Goal: Information Seeking & Learning: Compare options

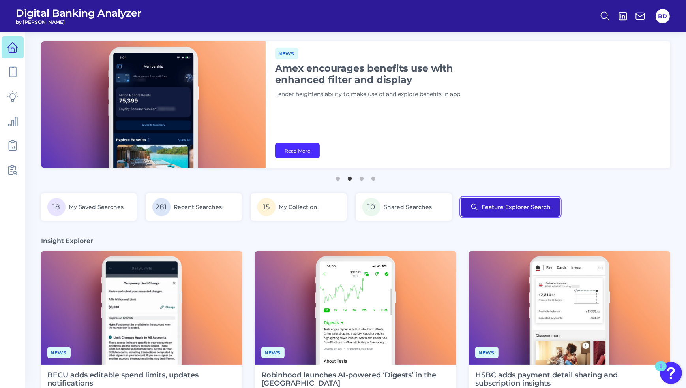
click at [511, 210] on button "Feature Explorer Search" at bounding box center [510, 206] width 99 height 19
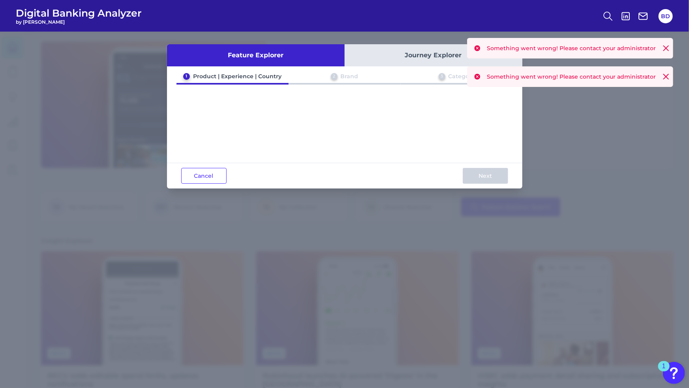
click at [669, 47] on icon at bounding box center [666, 48] width 8 height 8
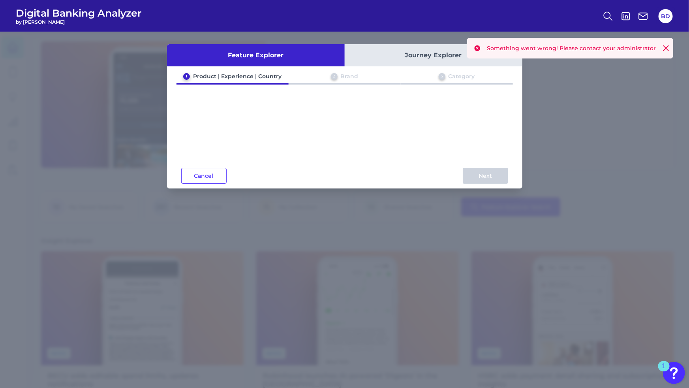
click at [669, 48] on icon at bounding box center [666, 48] width 8 height 8
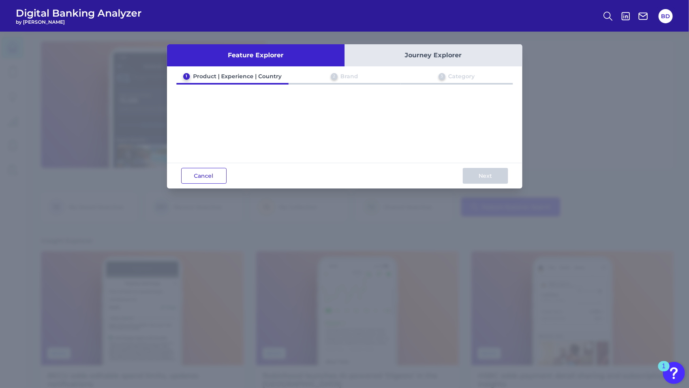
click at [203, 180] on button "Cancel" at bounding box center [203, 176] width 45 height 16
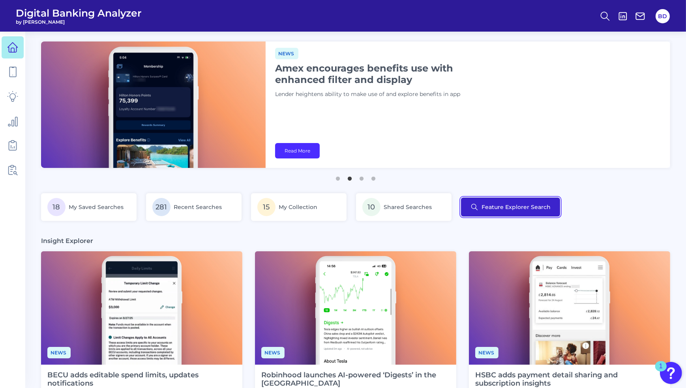
click at [517, 211] on button "Feature Explorer Search" at bounding box center [510, 206] width 99 height 19
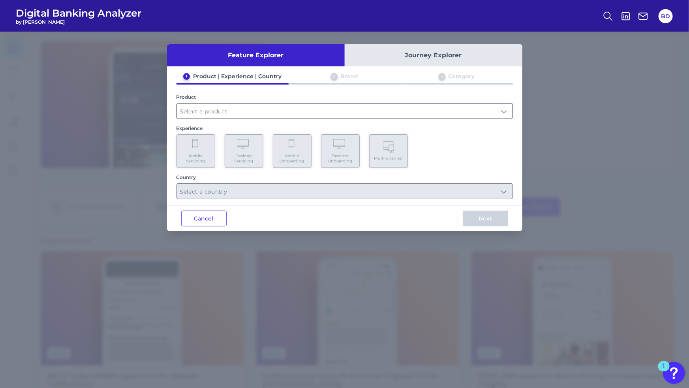
click at [307, 107] on input "text" at bounding box center [345, 110] width 336 height 15
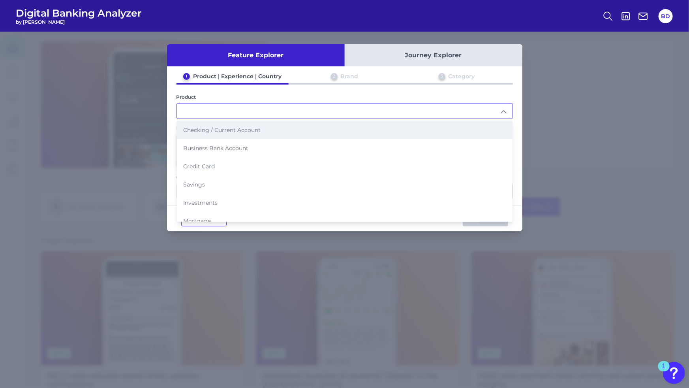
click at [211, 128] on span "Checking / Current Account" at bounding box center [221, 129] width 77 height 7
type input "Checking / Current Account"
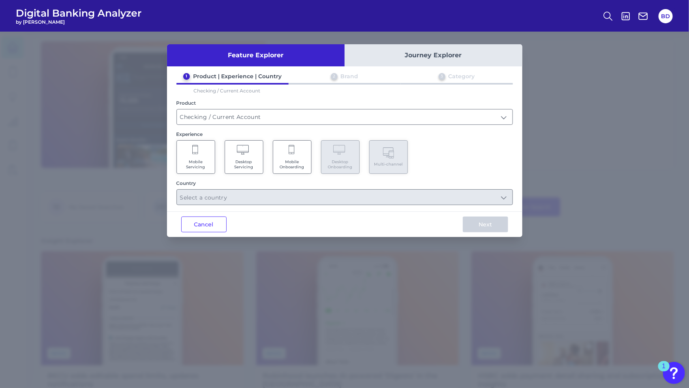
click at [197, 152] on icon at bounding box center [195, 149] width 6 height 9
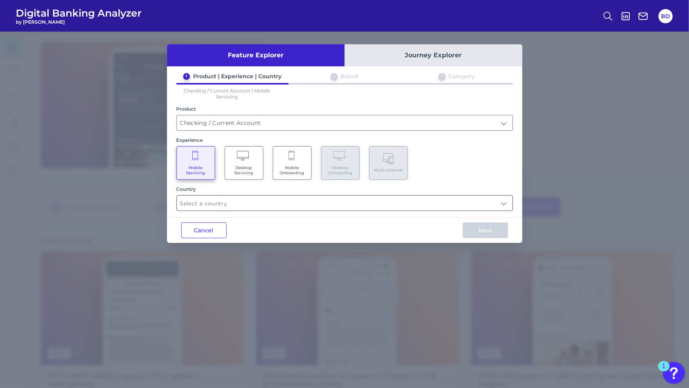
click at [231, 198] on input "text" at bounding box center [345, 202] width 336 height 15
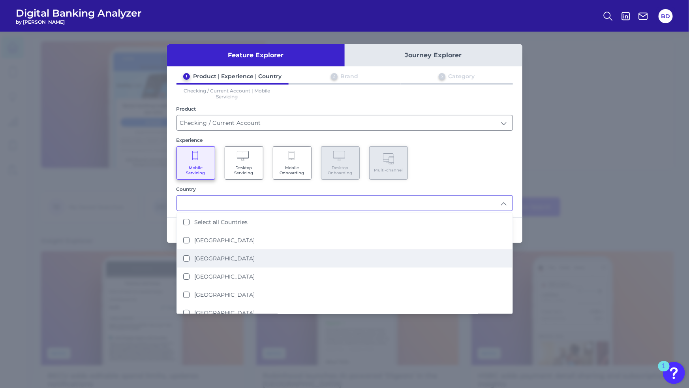
click at [186, 255] on States "[GEOGRAPHIC_DATA]" at bounding box center [186, 258] width 6 height 6
type input "[GEOGRAPHIC_DATA]"
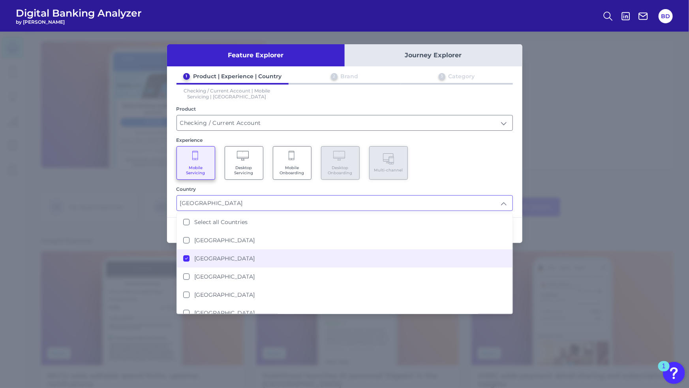
click at [464, 179] on div "1 Product | Experience | Country 2 Brand 3 Category Checking / Current Account …" at bounding box center [344, 142] width 355 height 138
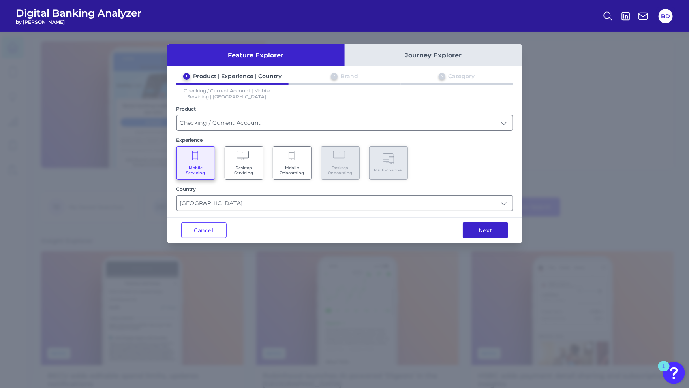
click at [496, 231] on button "Next" at bounding box center [485, 230] width 45 height 16
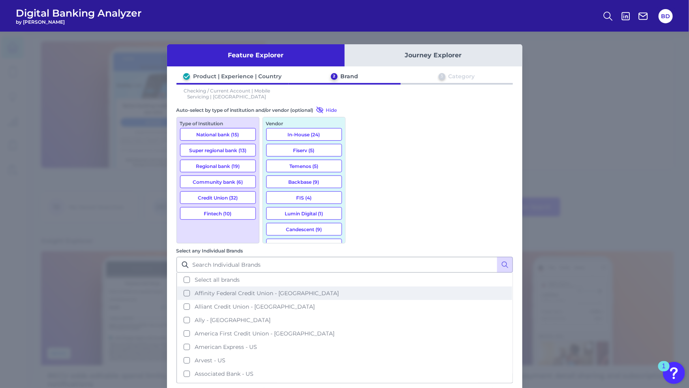
click at [360, 286] on button "Affinity Federal Credit Union - [GEOGRAPHIC_DATA]" at bounding box center [344, 292] width 335 height 13
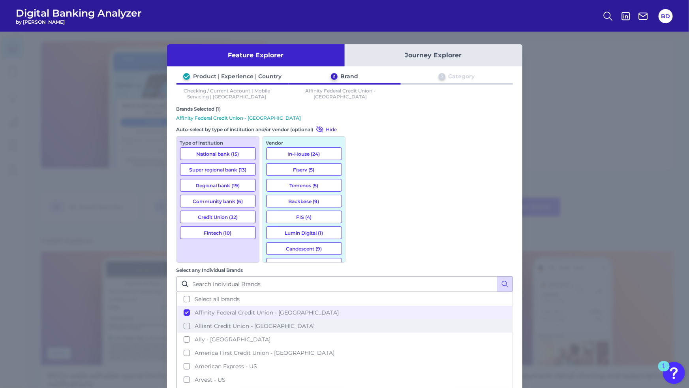
click at [359, 319] on button "Alliant Credit Union - [GEOGRAPHIC_DATA]" at bounding box center [344, 325] width 335 height 13
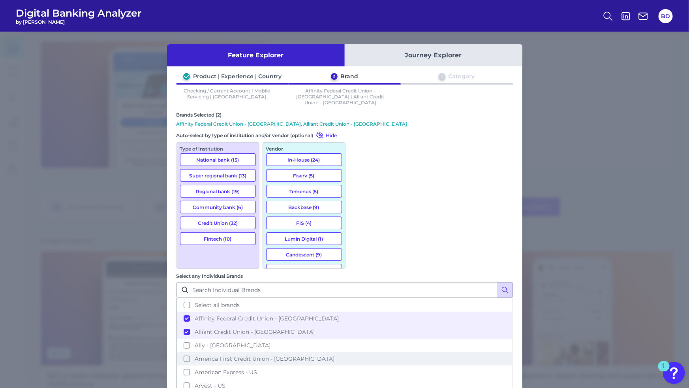
click at [360, 352] on button "America First Credit Union - [GEOGRAPHIC_DATA]" at bounding box center [344, 358] width 335 height 13
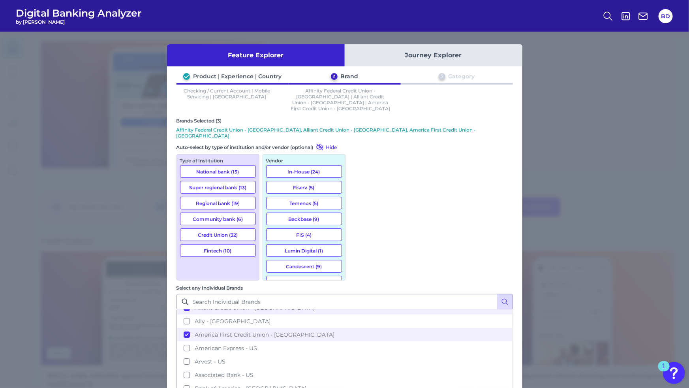
scroll to position [67, 0]
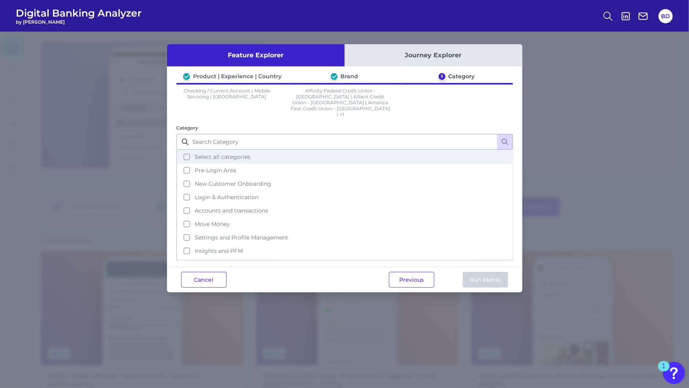
click at [186, 150] on button "Select all categories" at bounding box center [344, 156] width 335 height 13
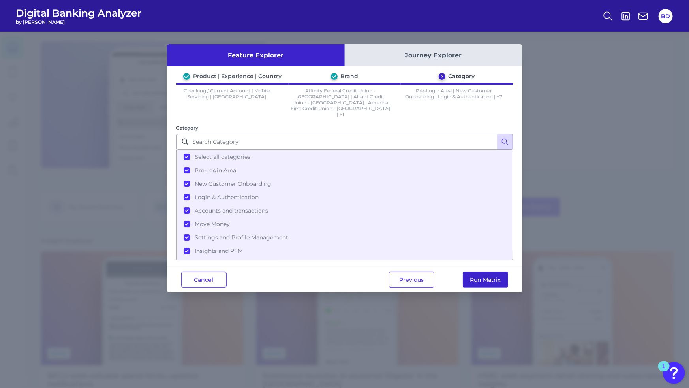
click at [482, 272] on button "Run Matrix" at bounding box center [485, 280] width 45 height 16
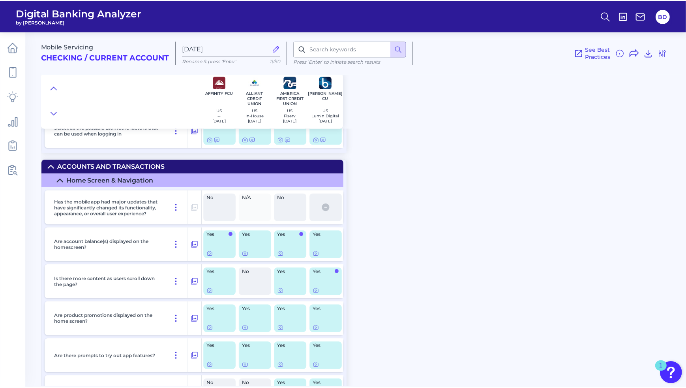
scroll to position [1435, 0]
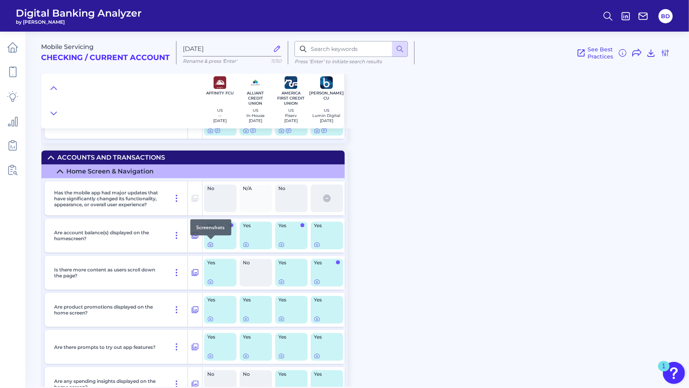
click at [209, 246] on icon at bounding box center [210, 244] width 6 height 6
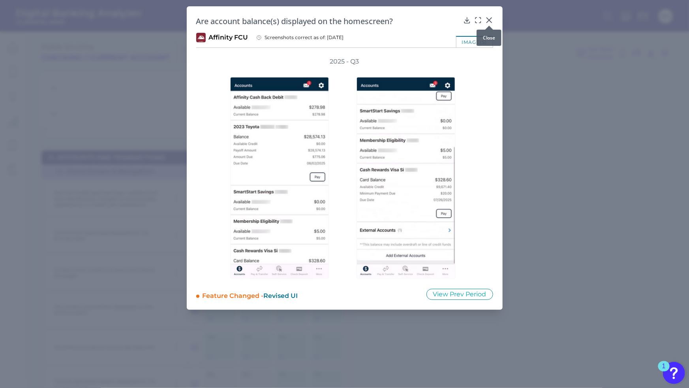
click at [488, 21] on body "Digital Banking Analyzer by Curinos BD Mobile Servicing Checking / Current Acco…" at bounding box center [344, 194] width 689 height 388
click at [489, 20] on icon at bounding box center [489, 20] width 5 height 5
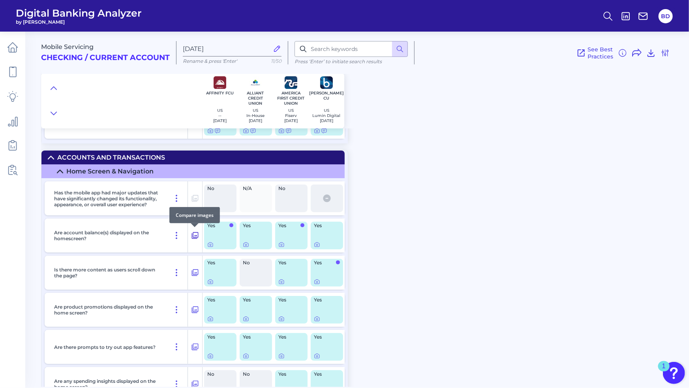
click at [199, 234] on button at bounding box center [195, 235] width 14 height 13
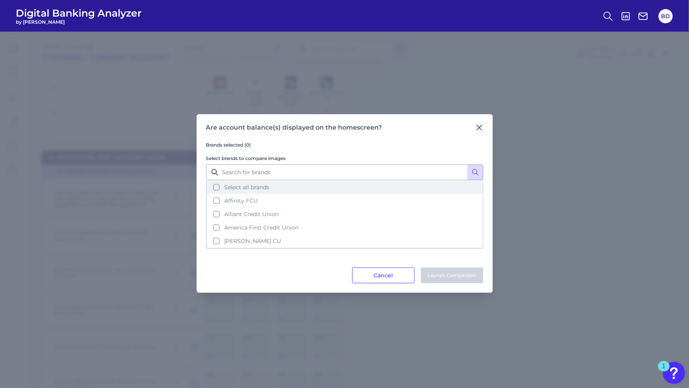
click at [215, 187] on button "Select all brands" at bounding box center [345, 186] width 276 height 13
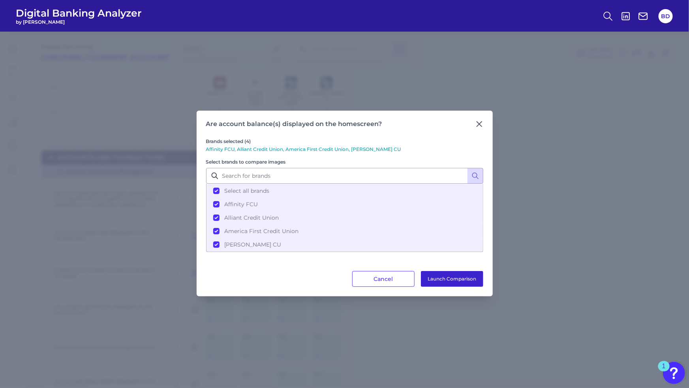
click at [443, 277] on button "Launch Comparison" at bounding box center [452, 279] width 62 height 16
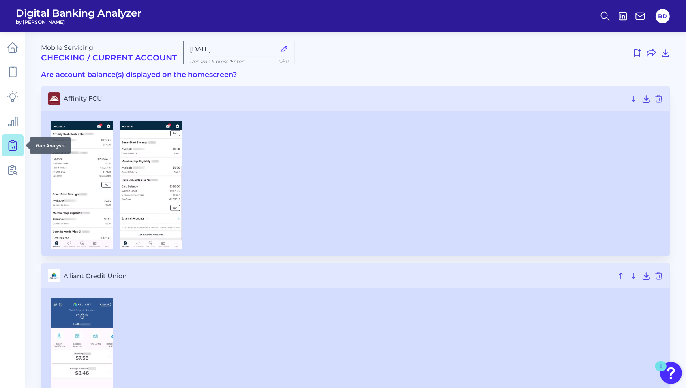
click at [16, 147] on icon at bounding box center [13, 145] width 8 height 9
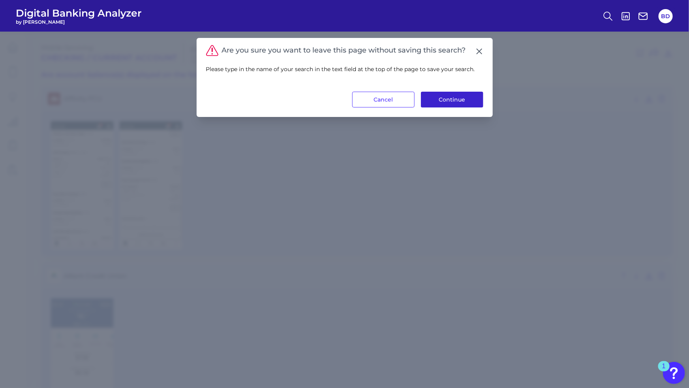
click at [465, 97] on button "Continue" at bounding box center [452, 100] width 62 height 16
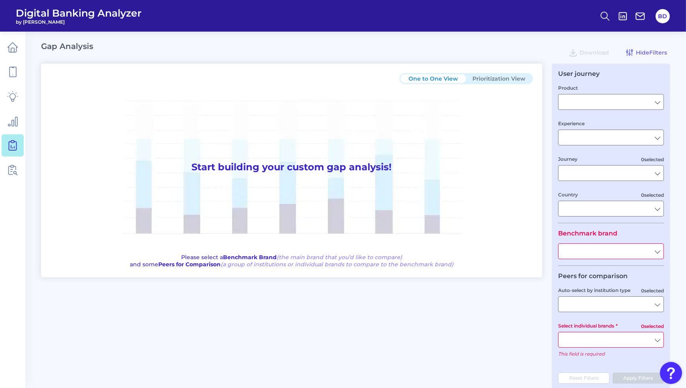
type input "Checking / Current Account"
type input "Mobile Servicing"
type input "Pre-Login Area, New Customer Onboarding, Login & Authentication, Accounts and t…"
type input "[GEOGRAPHIC_DATA]"
type input "All Select individual brands"
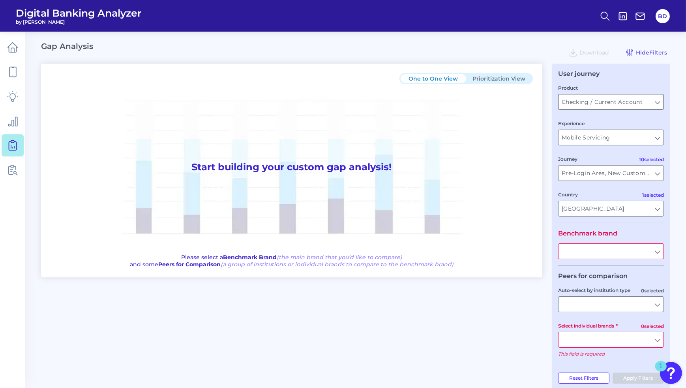
type input "All Journeys"
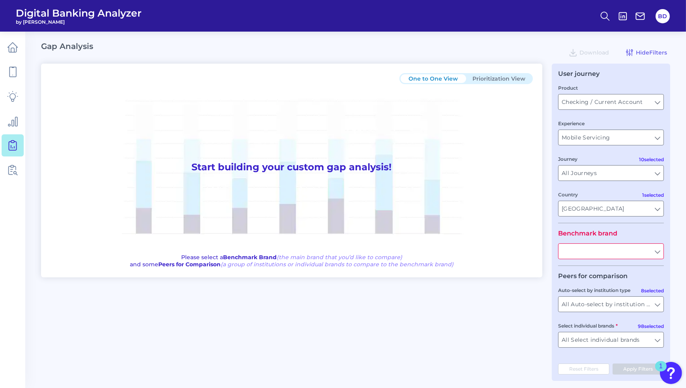
click at [641, 256] on input "text" at bounding box center [611, 251] width 105 height 15
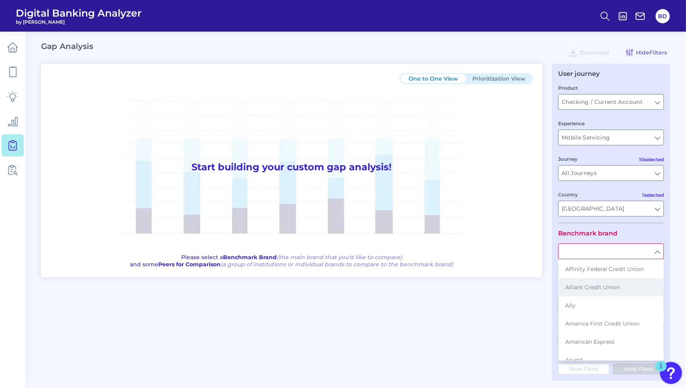
click at [582, 290] on span "Alliant Credit Union" at bounding box center [593, 287] width 55 height 7
type input "Alliant Credit Union"
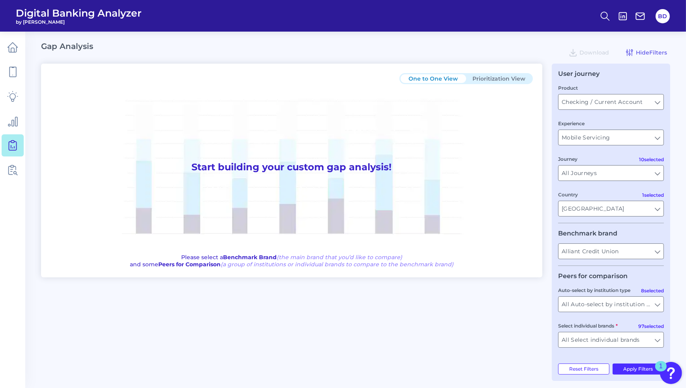
scroll to position [6, 0]
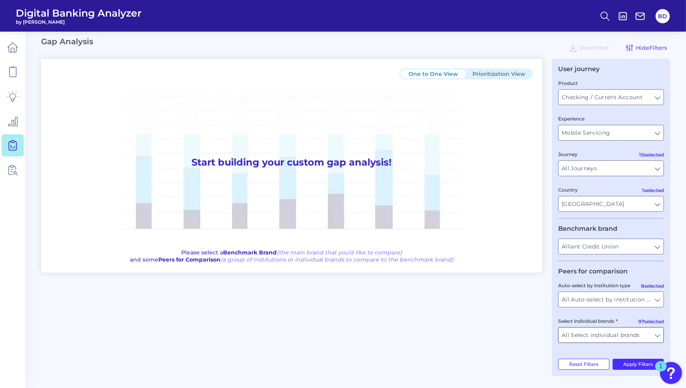
click at [620, 334] on input "All Select individual brands" at bounding box center [611, 334] width 105 height 15
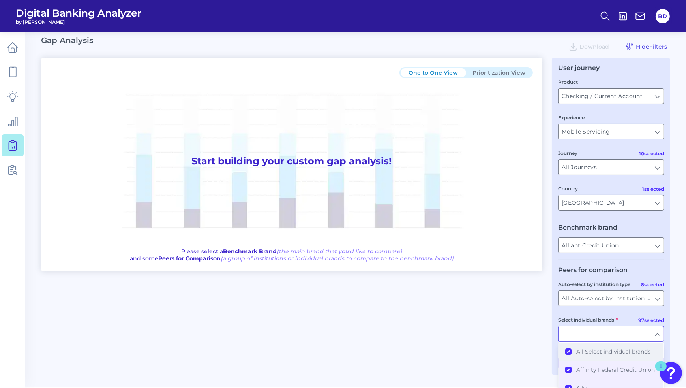
click at [569, 352] on button "All Select individual brands" at bounding box center [611, 351] width 104 height 18
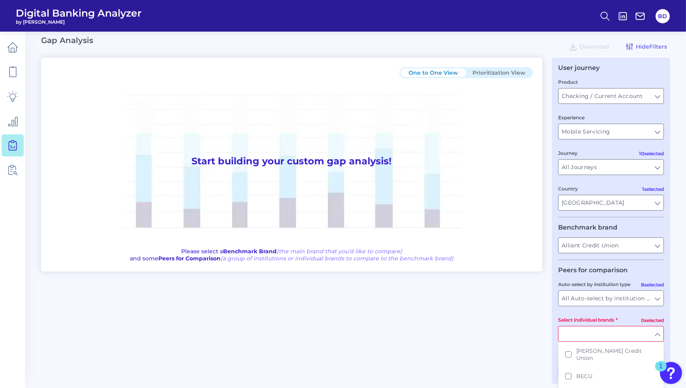
scroll to position [201, 0]
click at [569, 355] on button "Baxter Credit Union" at bounding box center [611, 354] width 104 height 25
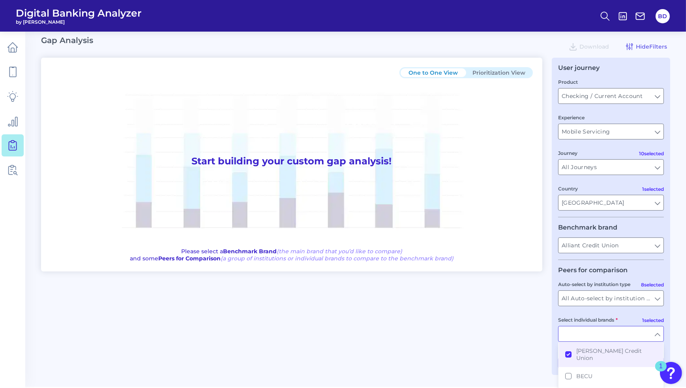
click at [541, 344] on div "One to One View Prioritization View Start building your custom gap analysis! Pl…" at bounding box center [356, 216] width 630 height 317
type input "Baxter Credit Union"
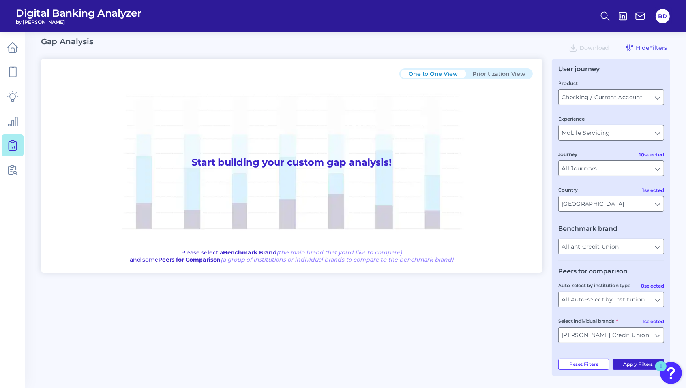
click at [631, 364] on button "Apply Filters" at bounding box center [639, 364] width 52 height 11
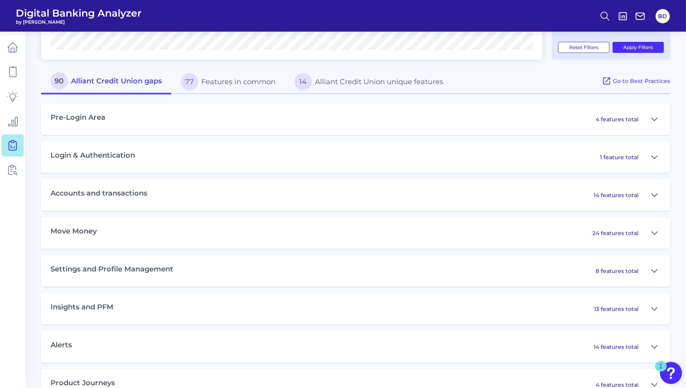
scroll to position [318, 0]
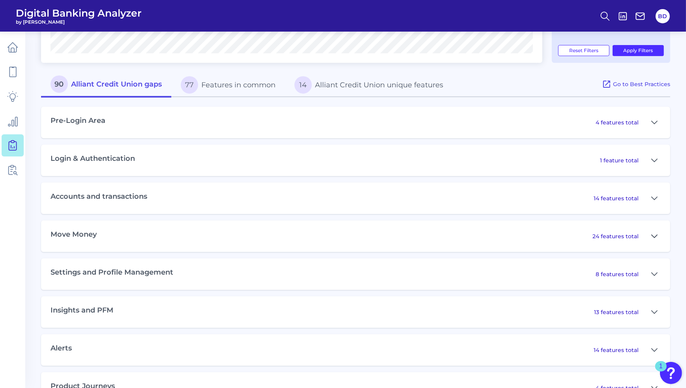
click at [655, 234] on icon at bounding box center [655, 235] width 6 height 9
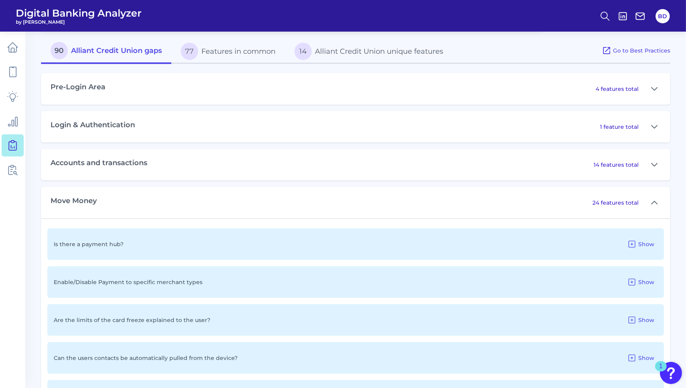
scroll to position [337, 0]
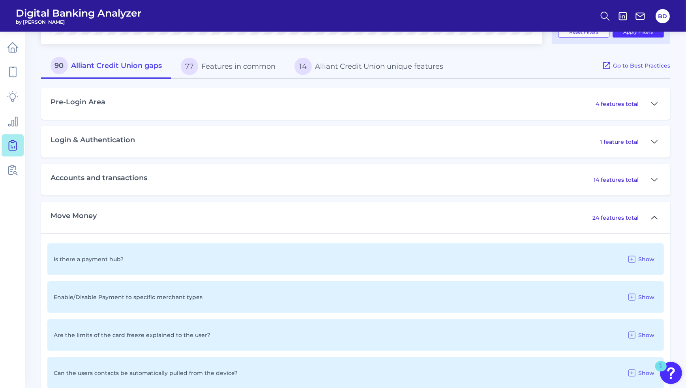
click at [654, 220] on icon at bounding box center [655, 217] width 6 height 9
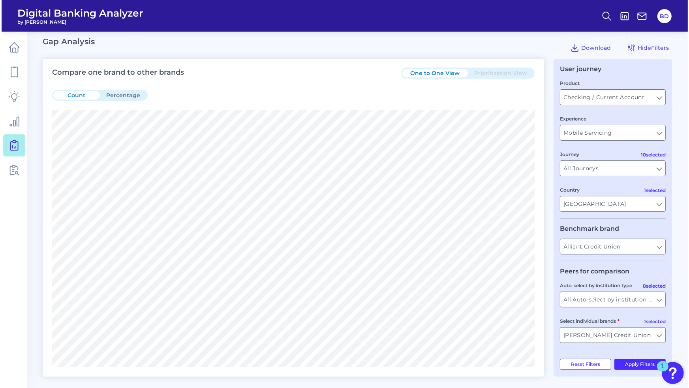
scroll to position [0, 0]
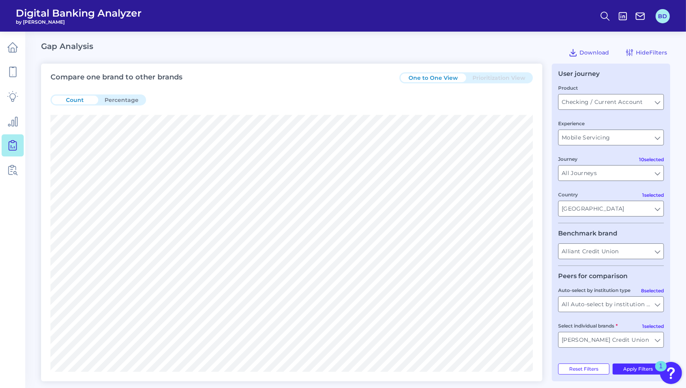
click at [660, 11] on button "BD" at bounding box center [663, 16] width 14 height 14
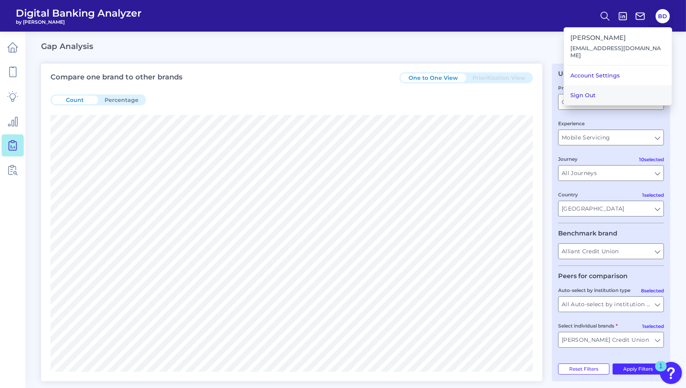
click at [630, 87] on button "Sign Out" at bounding box center [618, 95] width 108 height 20
